Goal: Information Seeking & Learning: Learn about a topic

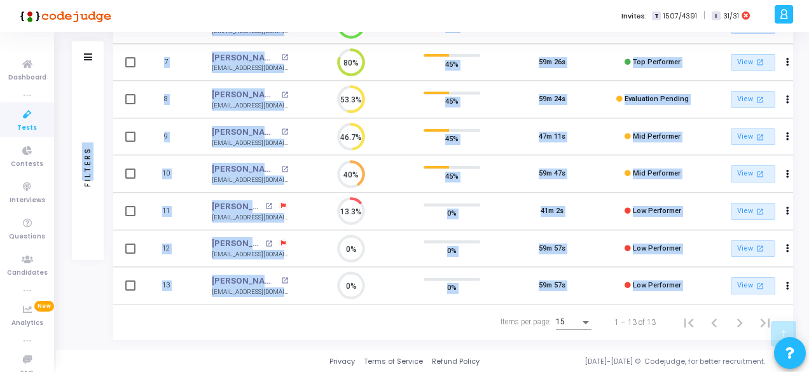
drag, startPoint x: 227, startPoint y: 343, endPoint x: 0, endPoint y: 111, distance: 324.5
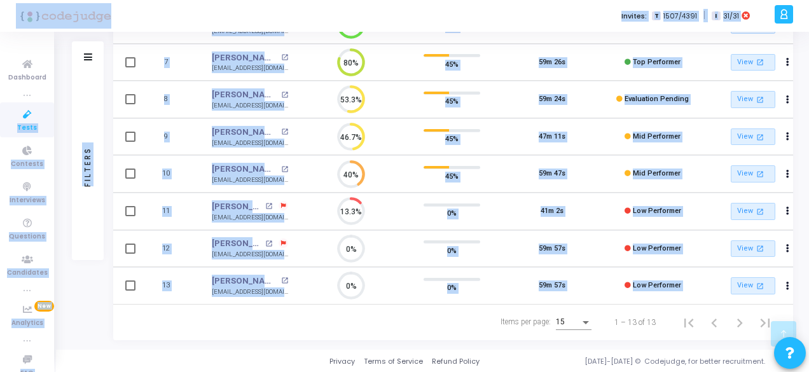
scroll to position [349, 0]
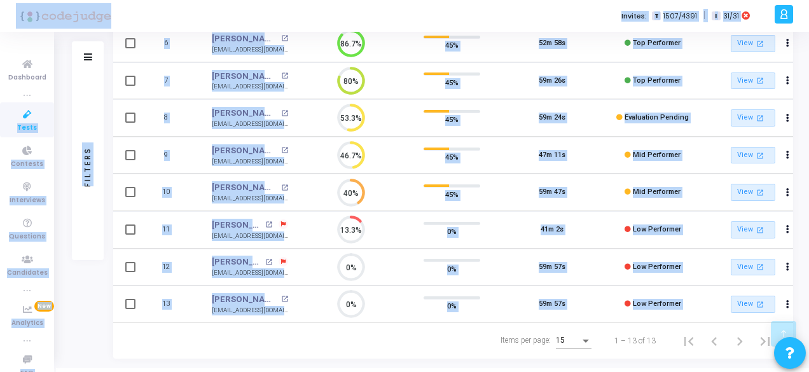
click at [406, 199] on td "45%" at bounding box center [452, 193] width 101 height 38
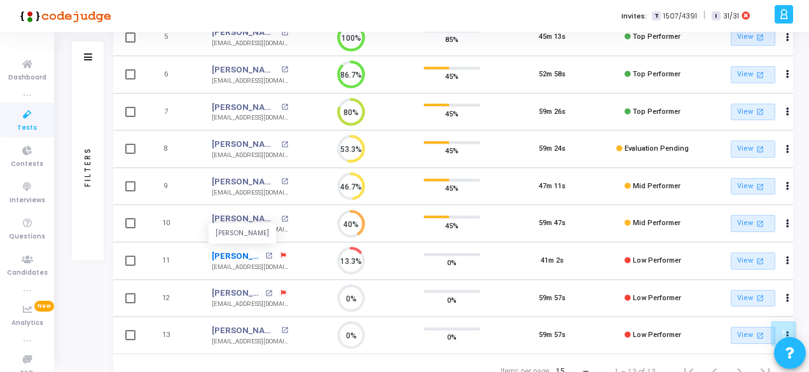
scroll to position [228, 0]
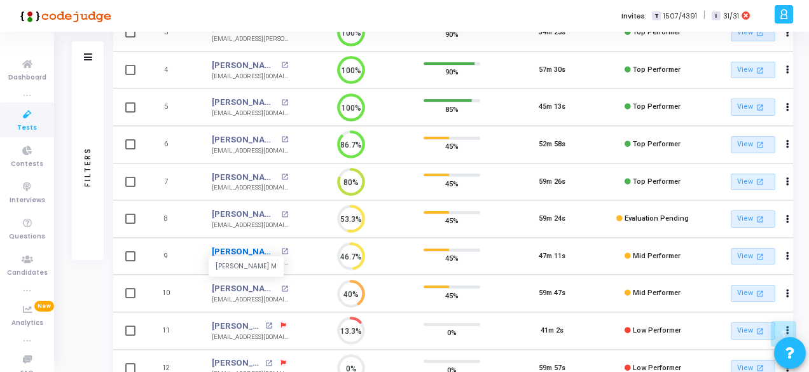
click at [239, 251] on link "Sumanth M" at bounding box center [245, 252] width 66 height 13
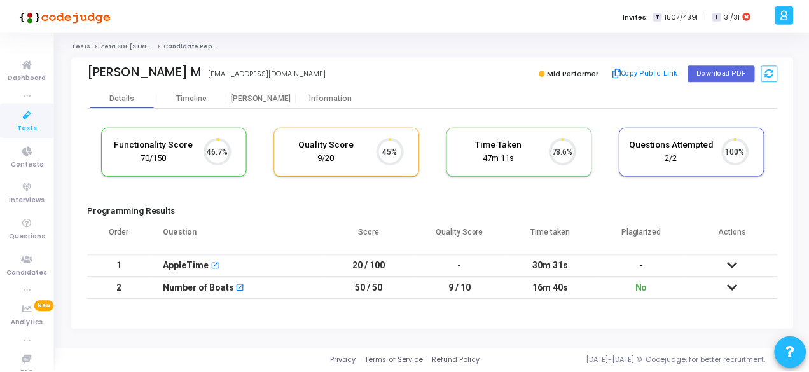
scroll to position [27, 32]
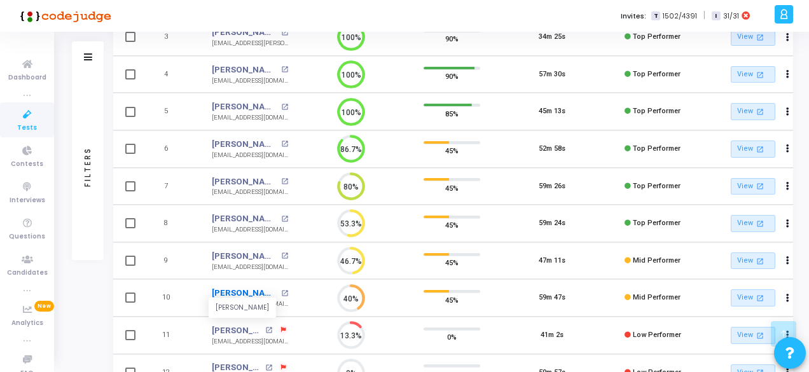
scroll to position [368, 0]
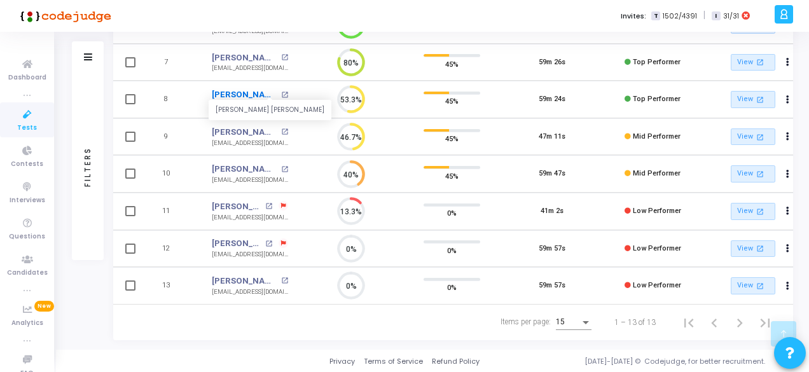
click at [249, 88] on link "Atal Amitabh" at bounding box center [245, 94] width 66 height 13
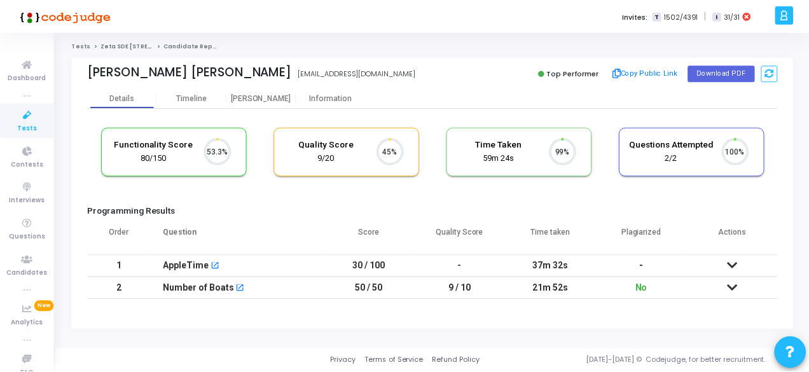
scroll to position [27, 32]
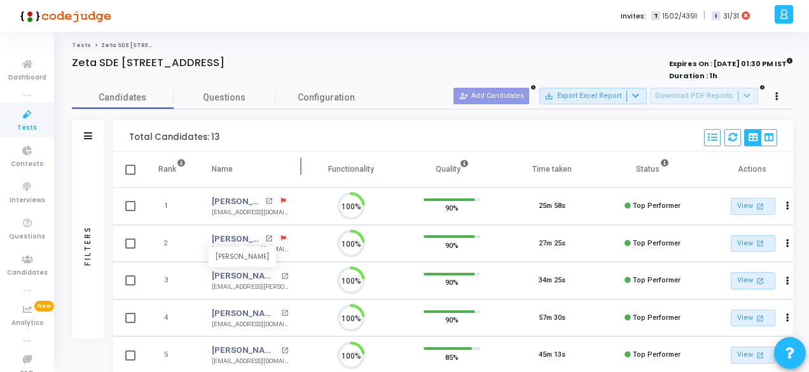
scroll to position [27, 32]
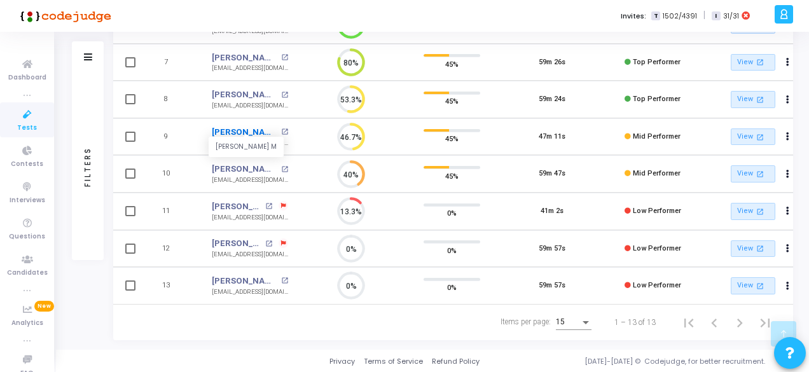
click at [233, 128] on link "Sumanth M" at bounding box center [245, 132] width 66 height 13
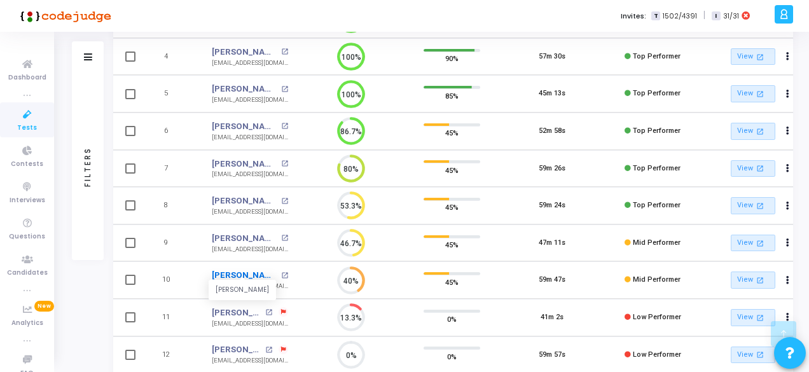
click at [239, 269] on link "Shreya Chaturvedi" at bounding box center [245, 275] width 66 height 13
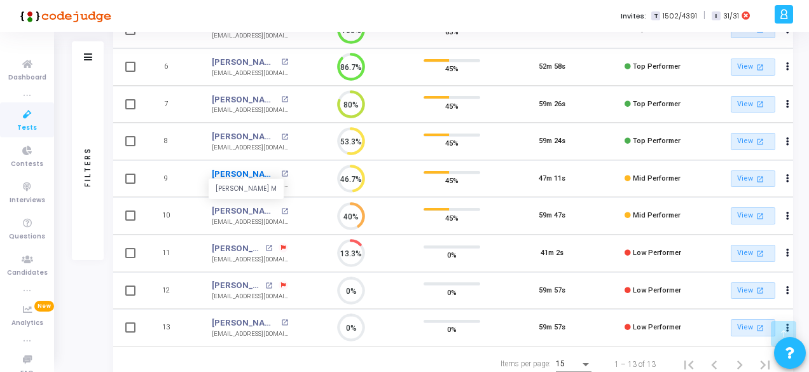
click at [246, 169] on link "Sumanth M" at bounding box center [245, 174] width 66 height 13
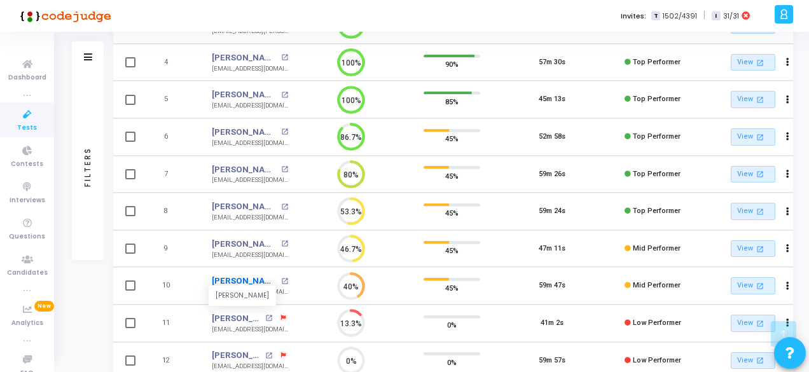
scroll to position [368, 0]
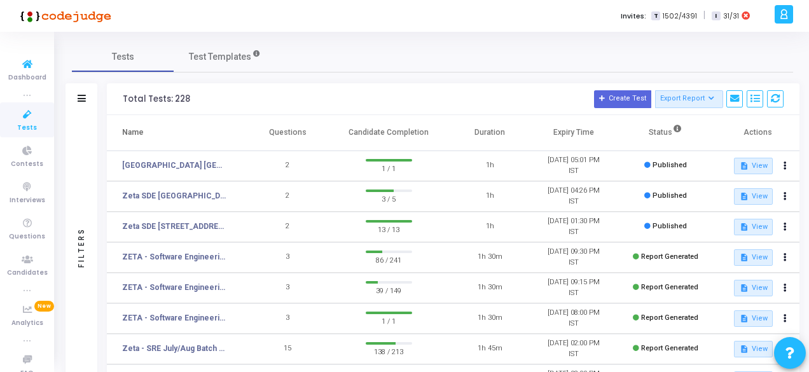
click at [34, 110] on icon at bounding box center [27, 115] width 27 height 16
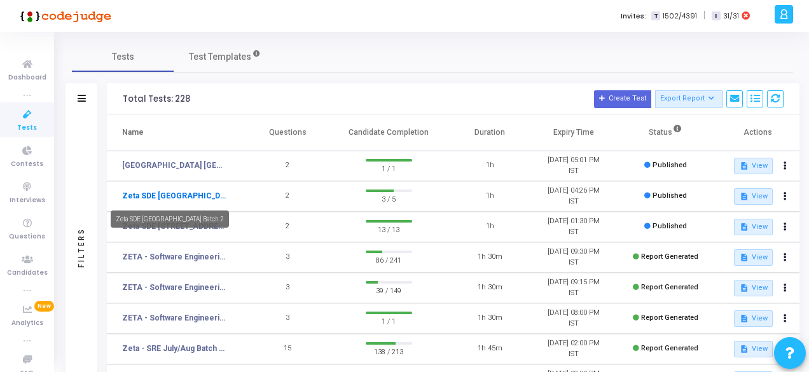
click at [218, 195] on link "Zeta SDE [GEOGRAPHIC_DATA] Batch 2" at bounding box center [175, 195] width 106 height 11
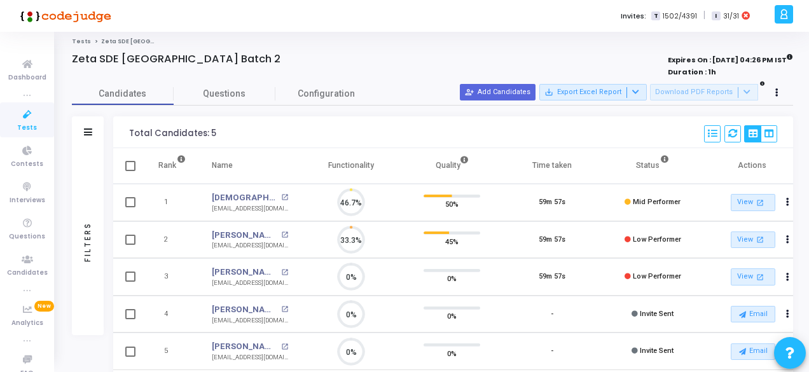
scroll to position [6, 5]
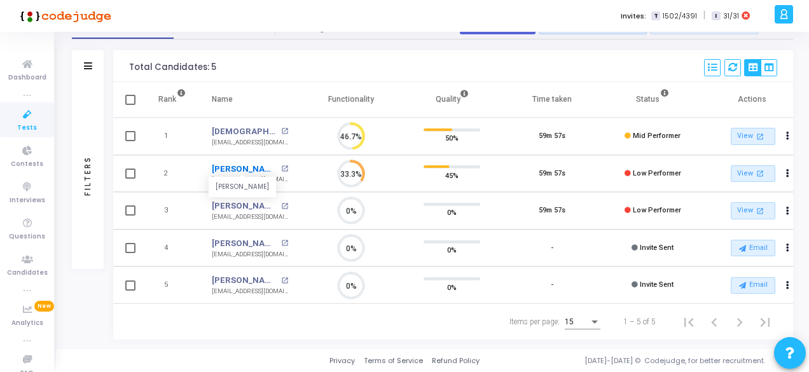
click at [265, 163] on link "[PERSON_NAME]" at bounding box center [245, 169] width 66 height 13
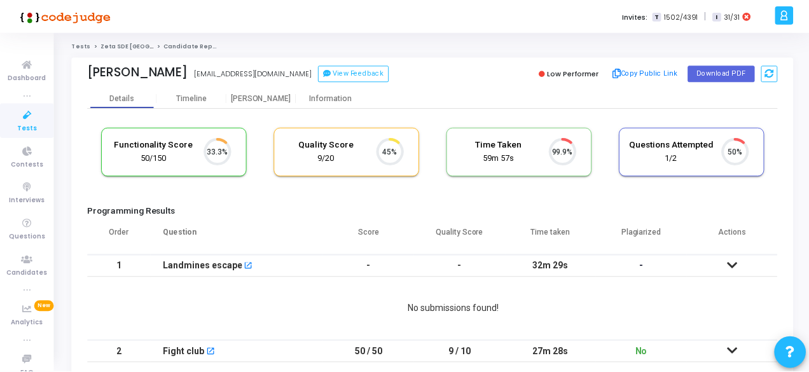
scroll to position [27, 32]
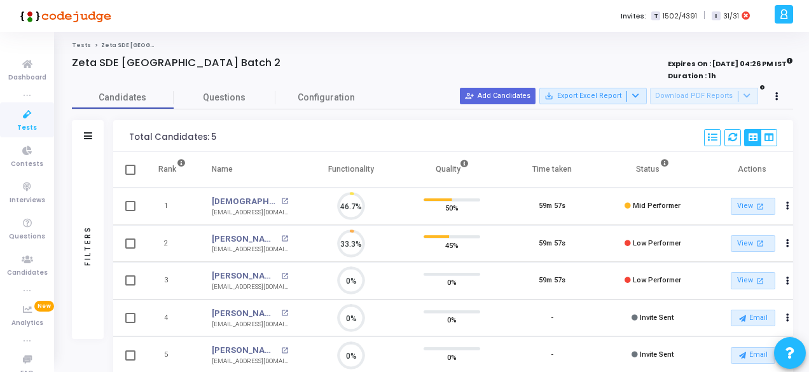
scroll to position [6, 5]
click at [255, 195] on link "[DEMOGRAPHIC_DATA][PERSON_NAME][DEMOGRAPHIC_DATA]" at bounding box center [245, 201] width 66 height 13
click at [23, 115] on icon at bounding box center [27, 115] width 27 height 16
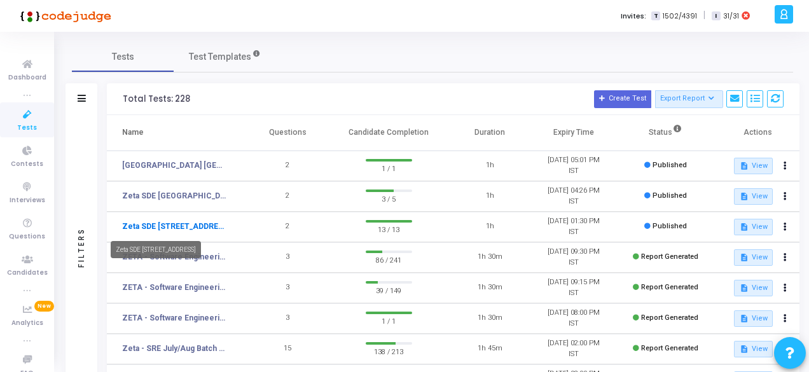
click at [199, 221] on link "Zeta SDE 2 Hiring Drive Hyderabad Batch 1" at bounding box center [175, 226] width 106 height 11
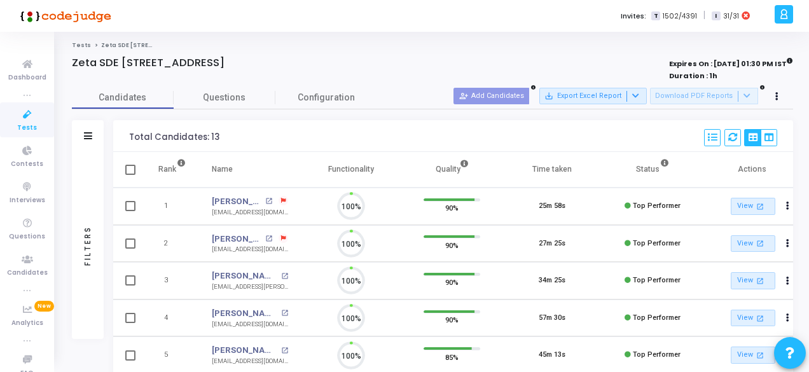
scroll to position [27, 32]
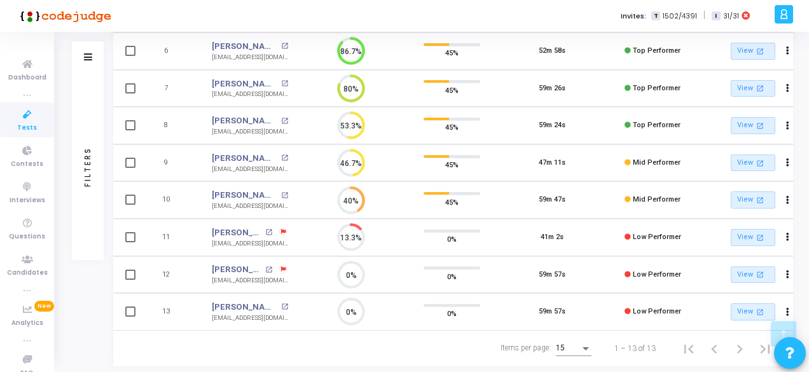
drag, startPoint x: 206, startPoint y: 151, endPoint x: 275, endPoint y: 160, distance: 69.9
click at [275, 160] on td "Sumanth M open_in_new sumanthm733311@gmail.com" at bounding box center [250, 163] width 102 height 38
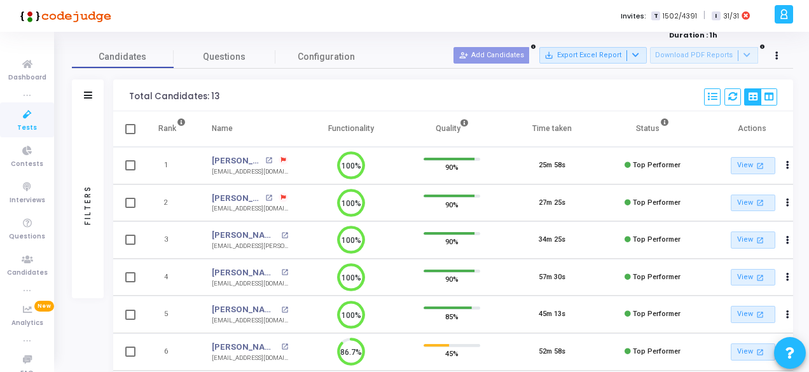
scroll to position [38, 0]
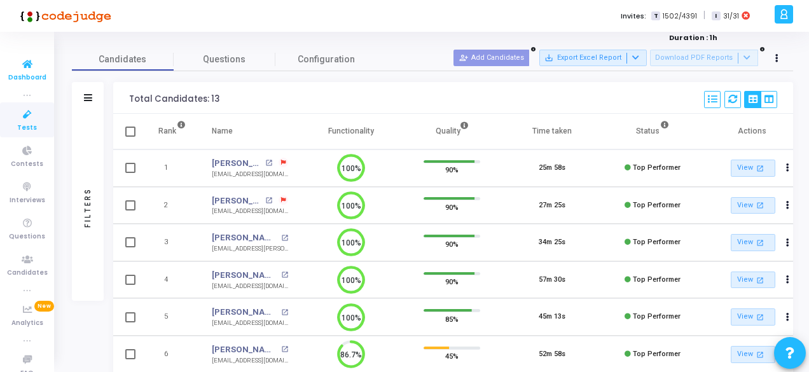
click at [38, 74] on span "Dashboard" at bounding box center [27, 78] width 38 height 11
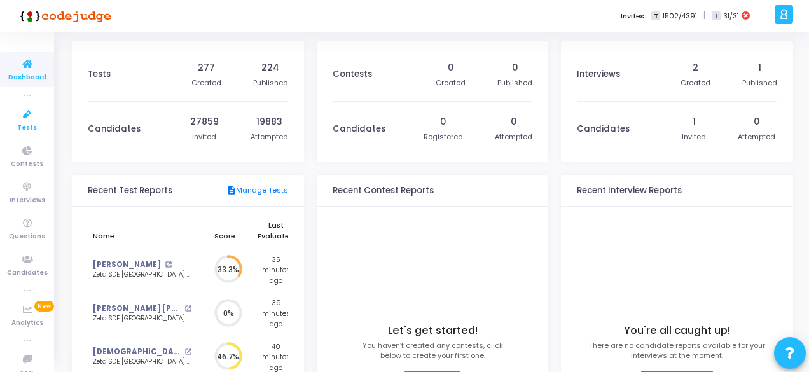
click at [34, 116] on icon at bounding box center [27, 115] width 27 height 16
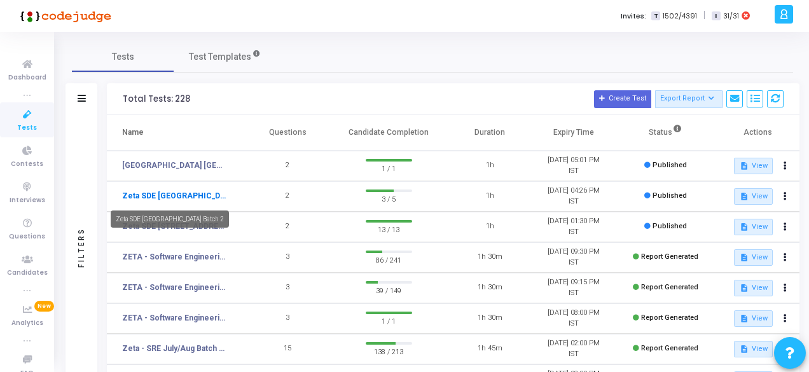
click at [213, 200] on link "Zeta SDE [GEOGRAPHIC_DATA] Batch 2" at bounding box center [175, 195] width 106 height 11
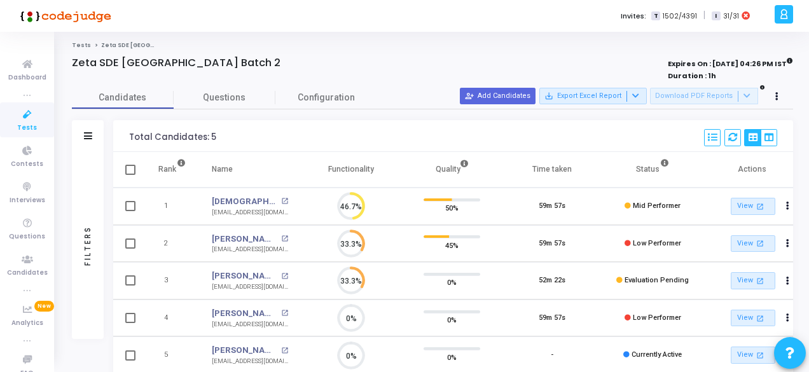
scroll to position [73, 0]
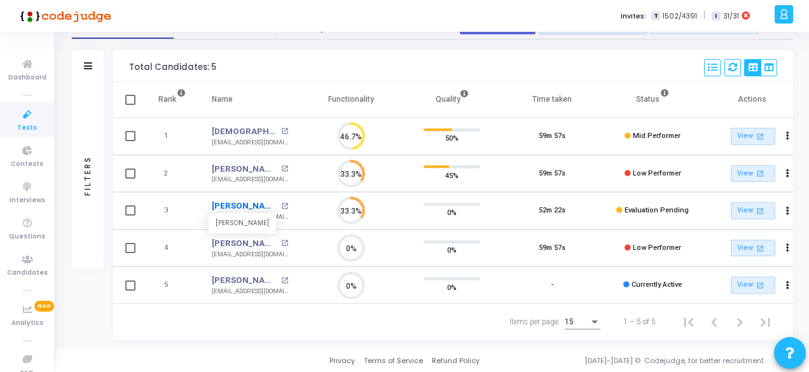
click at [244, 200] on link "[PERSON_NAME]" at bounding box center [245, 206] width 66 height 13
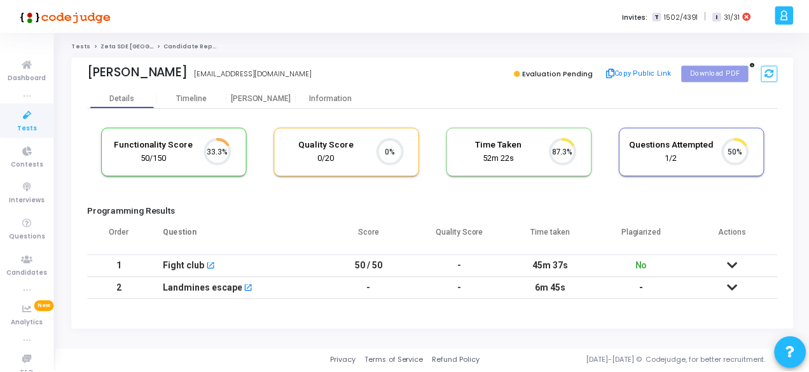
scroll to position [27, 32]
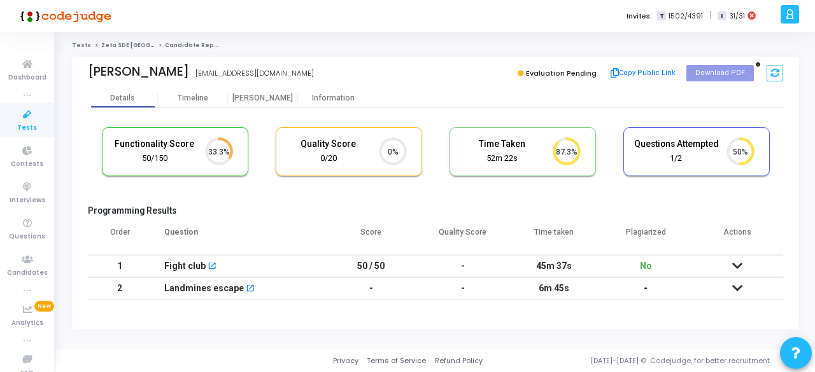
click at [742, 265] on td at bounding box center [737, 266] width 92 height 22
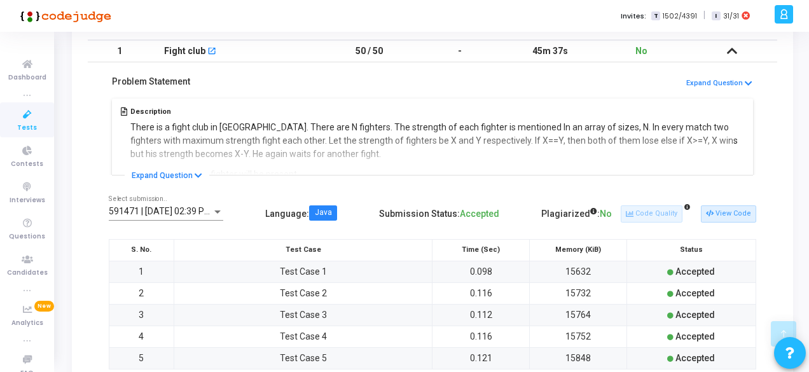
scroll to position [328, 0]
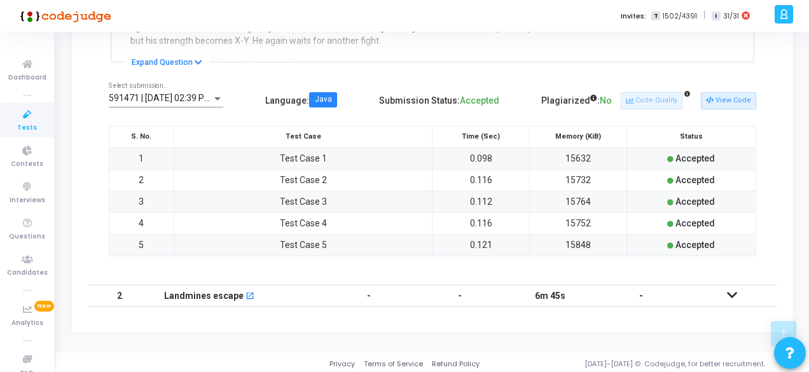
click at [728, 292] on icon at bounding box center [732, 295] width 10 height 9
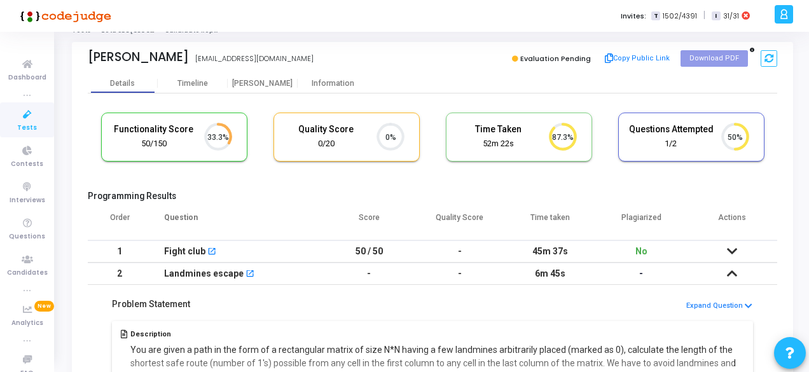
scroll to position [0, 0]
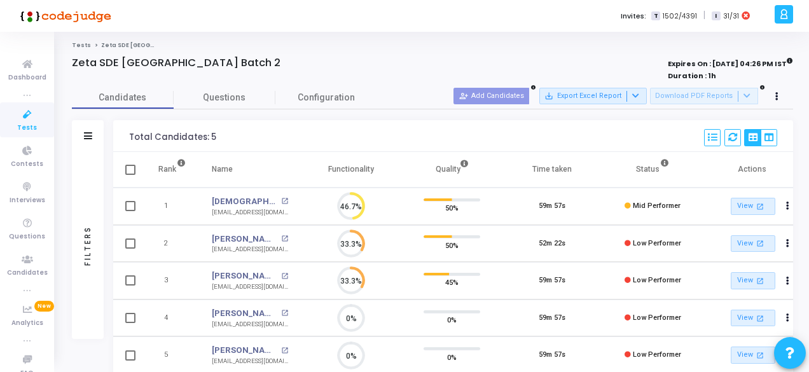
scroll to position [73, 0]
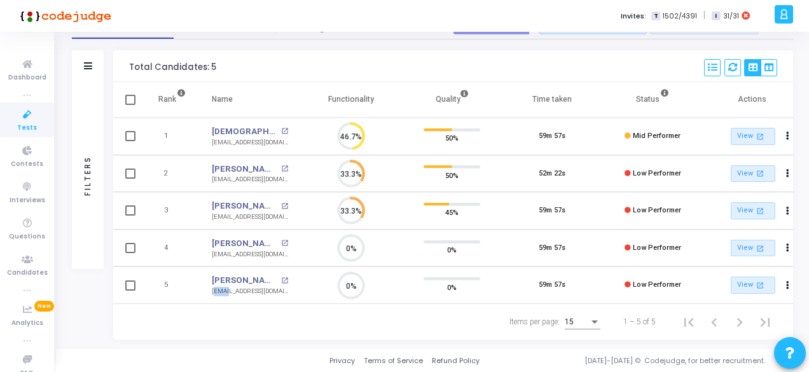
drag, startPoint x: 225, startPoint y: 297, endPoint x: 209, endPoint y: 288, distance: 17.9
click at [209, 288] on td "Sachin Mane open_in_new sachinmane.akj@gmail.com sachinmane.akj@gmail.com" at bounding box center [250, 286] width 102 height 38
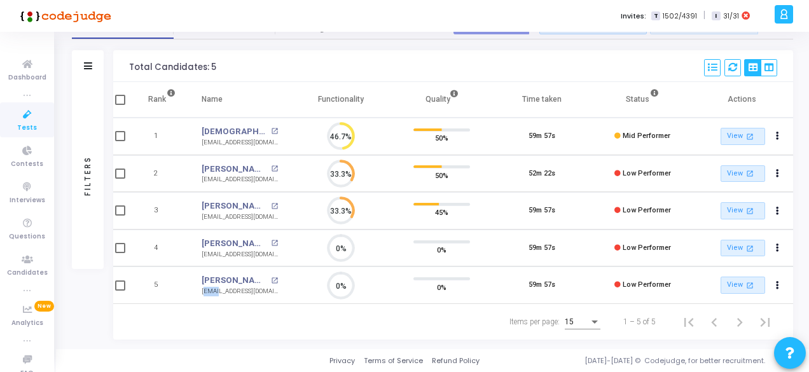
scroll to position [0, 0]
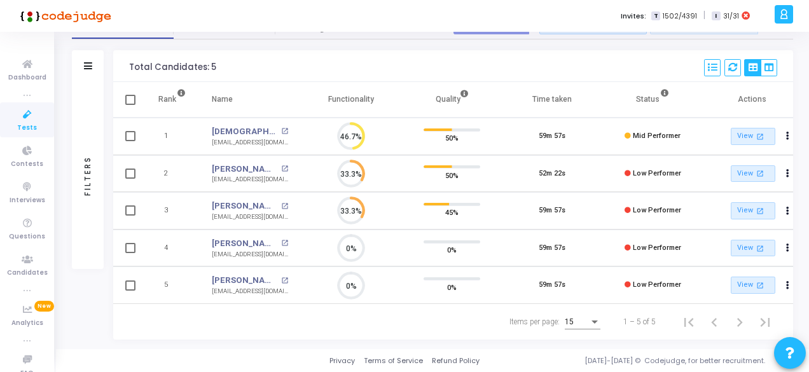
click at [313, 319] on div "Items per page: 15 1 – 5 of 5" at bounding box center [453, 322] width 659 height 36
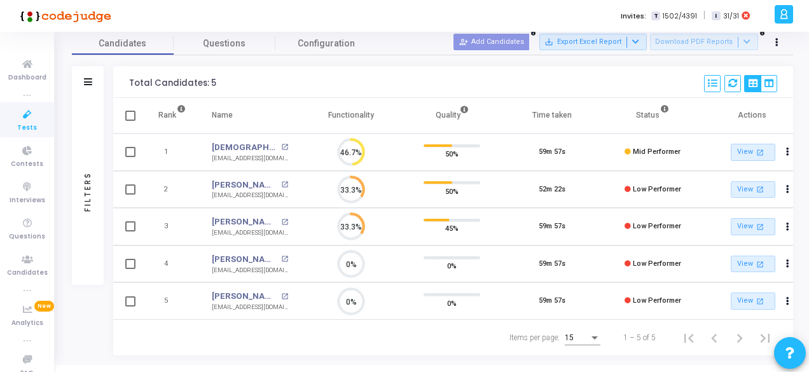
scroll to position [56, 0]
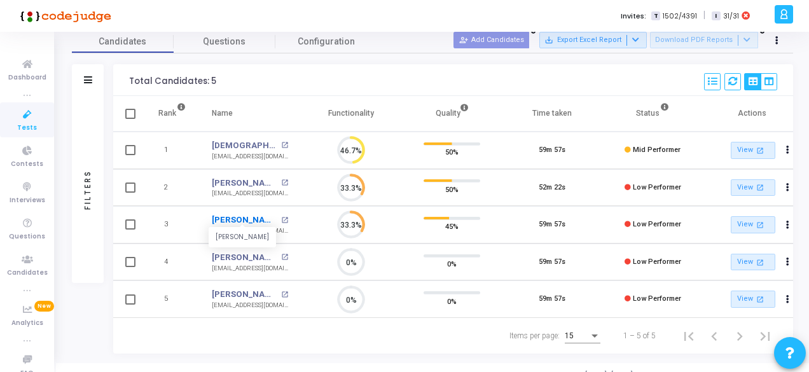
click at [229, 217] on link "[PERSON_NAME]" at bounding box center [245, 220] width 66 height 13
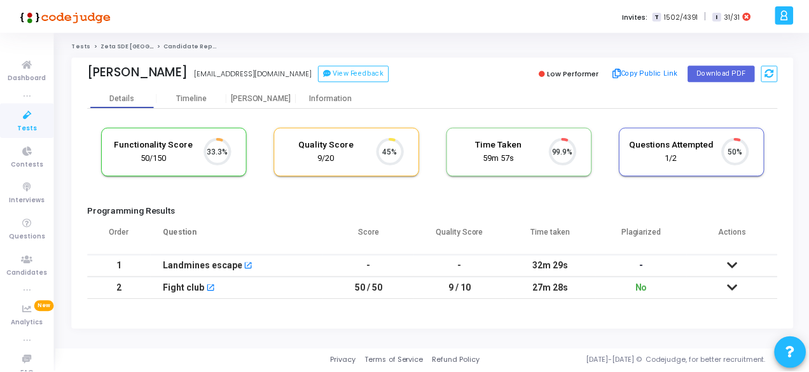
scroll to position [27, 32]
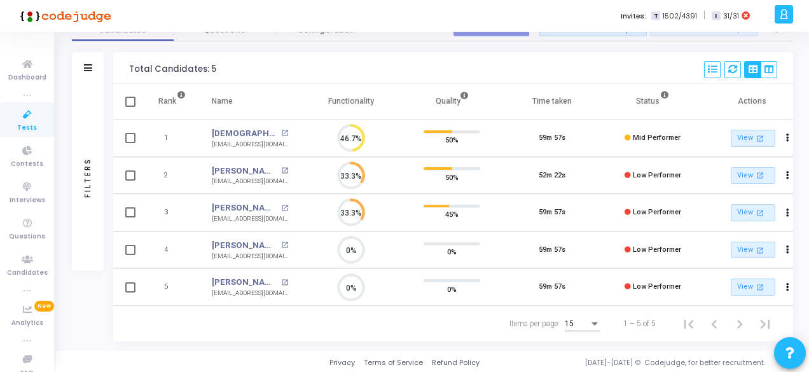
scroll to position [69, 0]
click at [234, 276] on link "[PERSON_NAME]" at bounding box center [245, 282] width 66 height 13
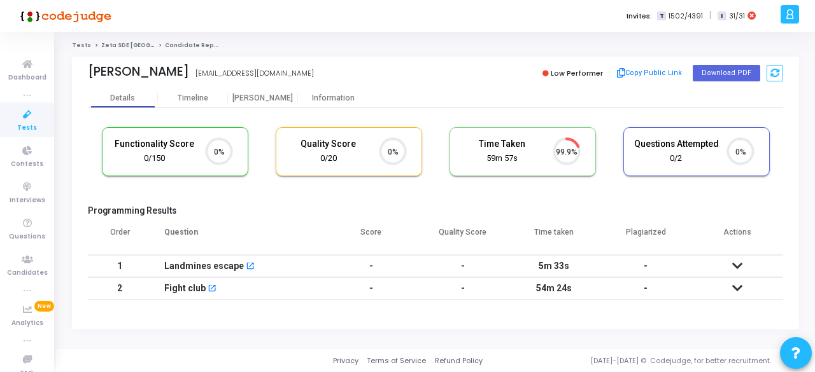
scroll to position [6, 5]
click at [739, 266] on icon at bounding box center [737, 266] width 10 height 9
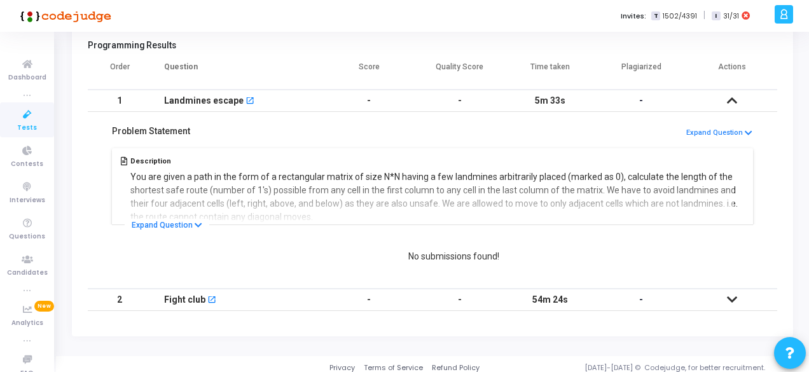
scroll to position [165, 0]
click at [731, 300] on icon at bounding box center [732, 299] width 10 height 9
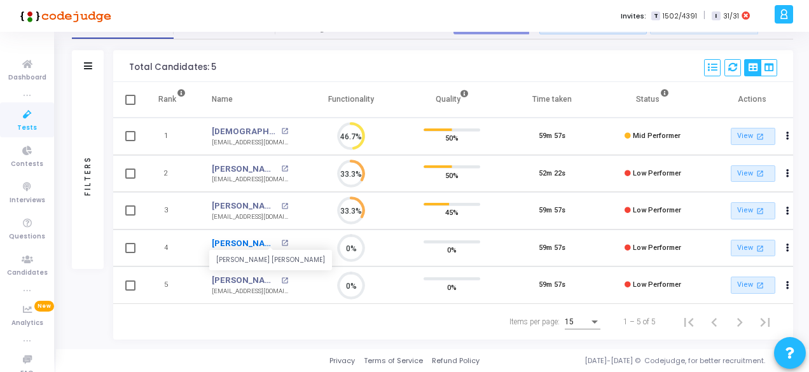
click at [249, 239] on link "[PERSON_NAME] [PERSON_NAME]" at bounding box center [245, 243] width 66 height 13
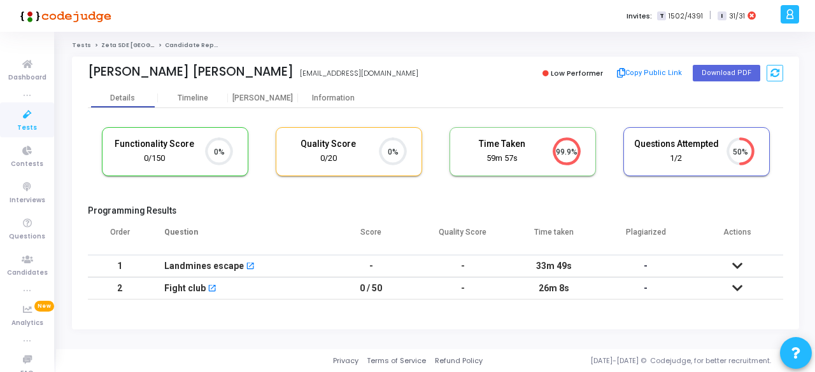
click at [731, 267] on td at bounding box center [737, 266] width 92 height 22
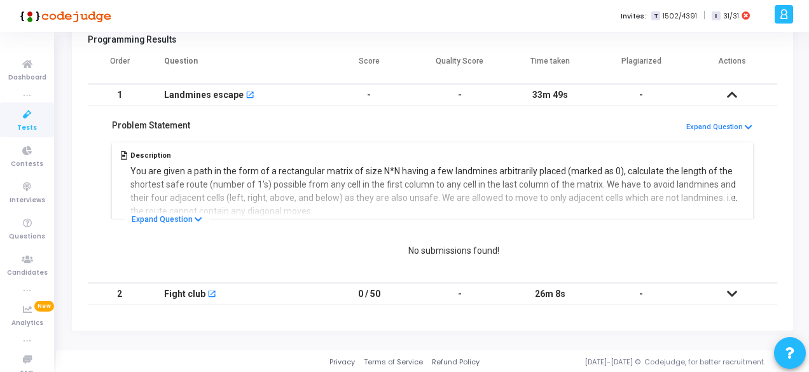
click at [731, 290] on icon at bounding box center [732, 294] width 10 height 9
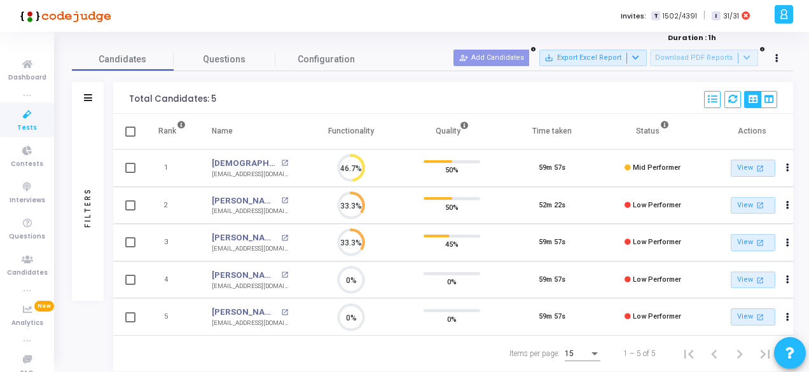
scroll to position [73, 0]
